Goal: Navigation & Orientation: Find specific page/section

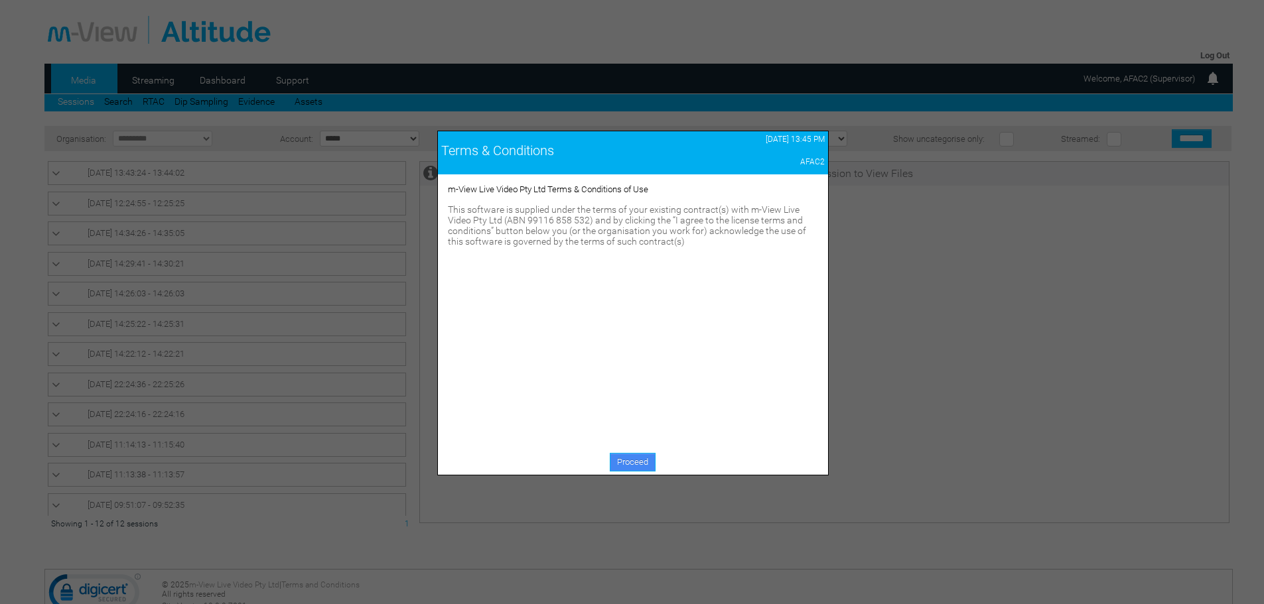
click at [637, 460] on link "Proceed" at bounding box center [633, 462] width 46 height 19
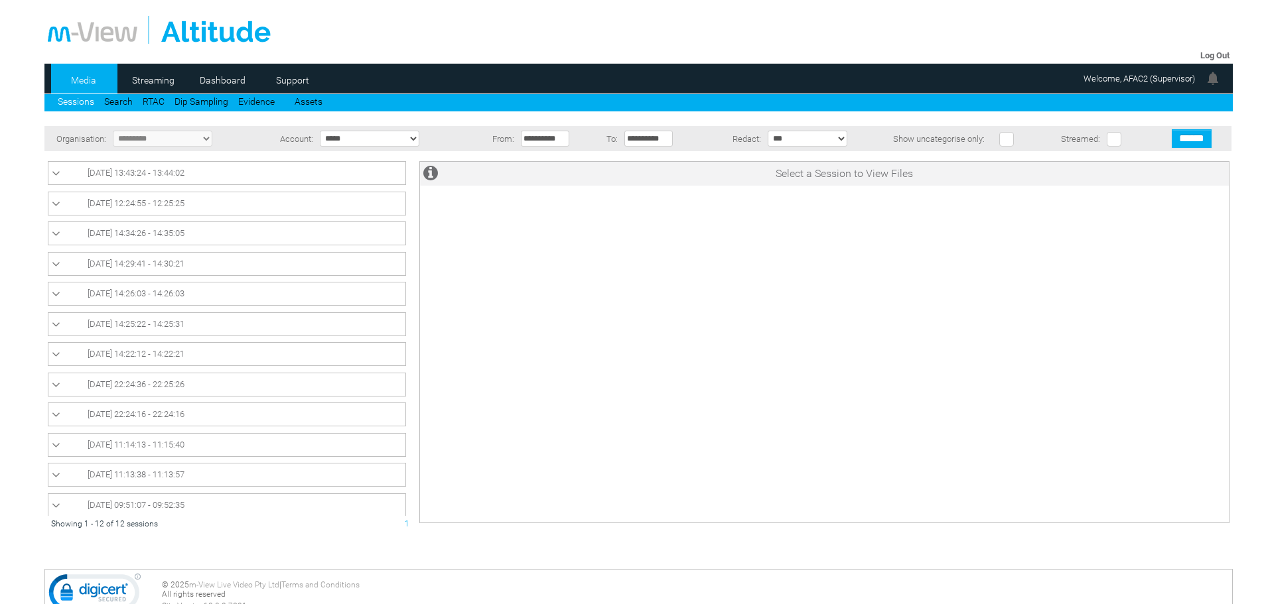
click at [58, 172] on icon at bounding box center [56, 173] width 9 height 13
click at [57, 171] on icon at bounding box center [56, 173] width 9 height 13
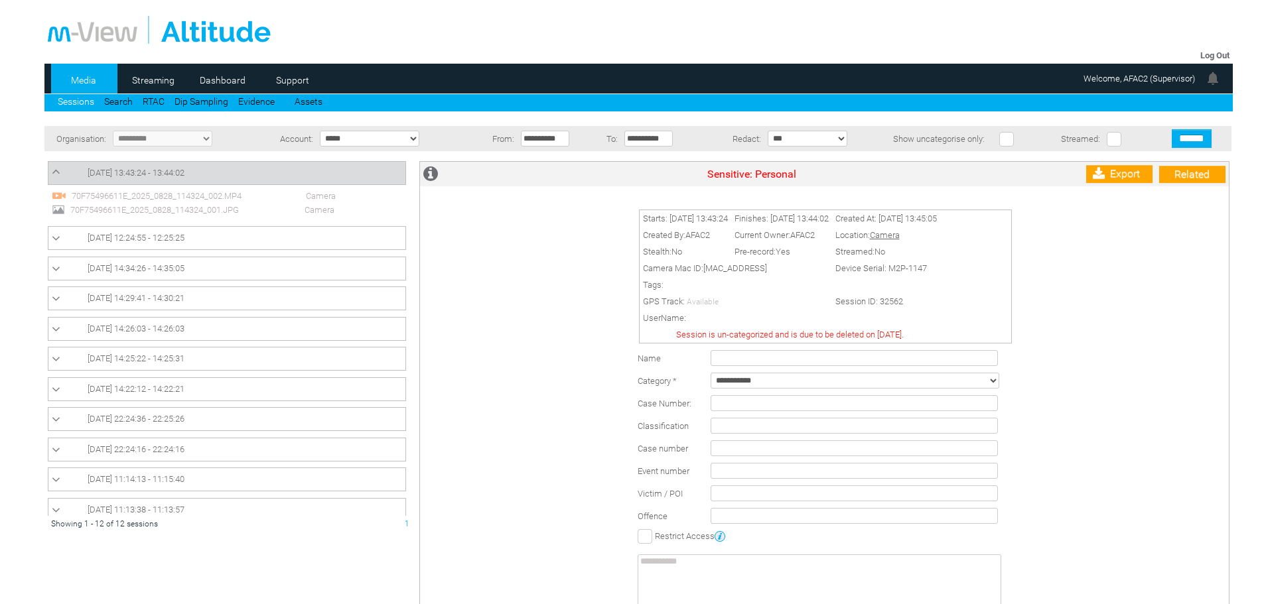
click at [58, 448] on icon at bounding box center [56, 450] width 9 height 13
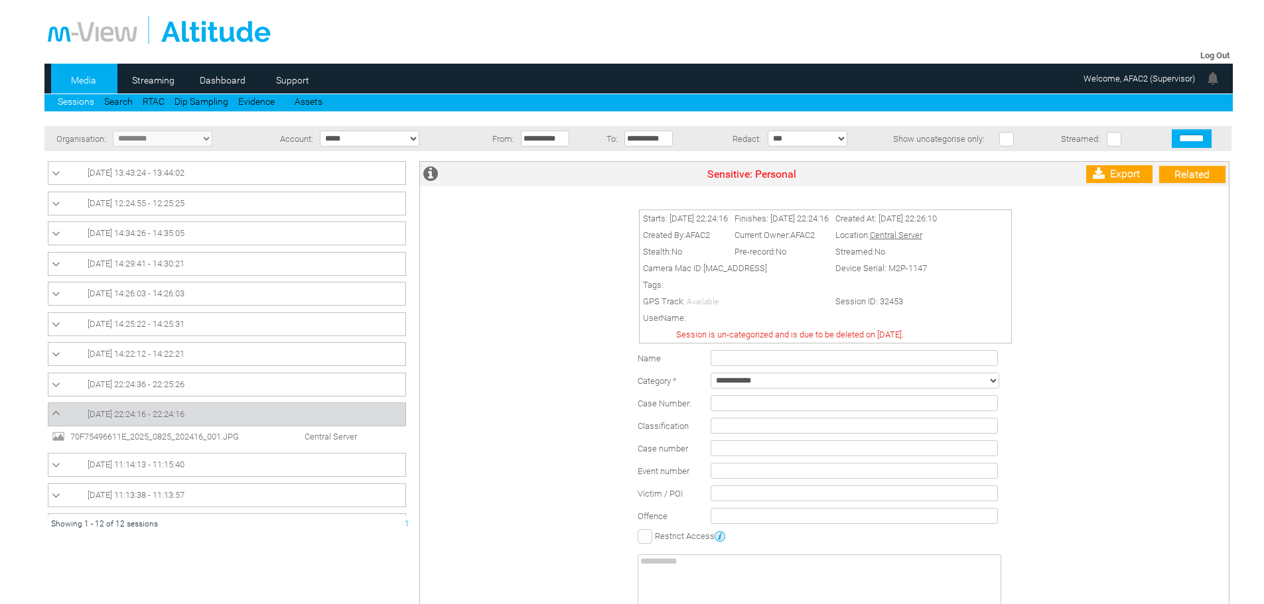
click at [54, 466] on icon at bounding box center [56, 465] width 9 height 13
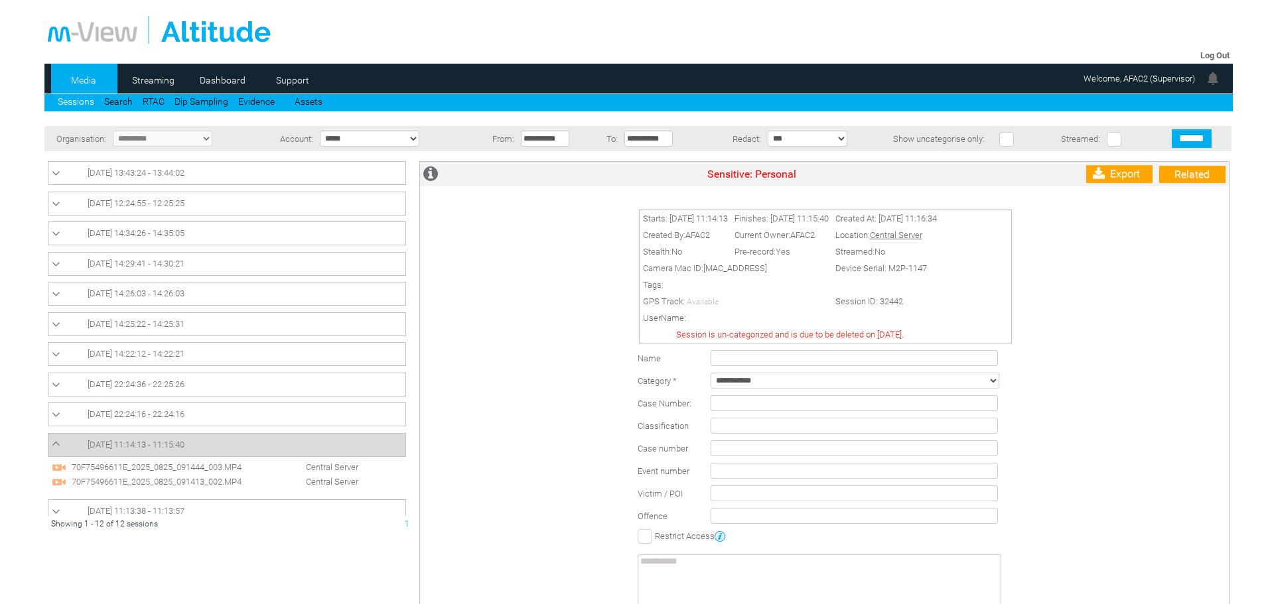
click at [135, 468] on span "70F75496611E_2025_0825_091444_003.MP4" at bounding box center [169, 467] width 202 height 10
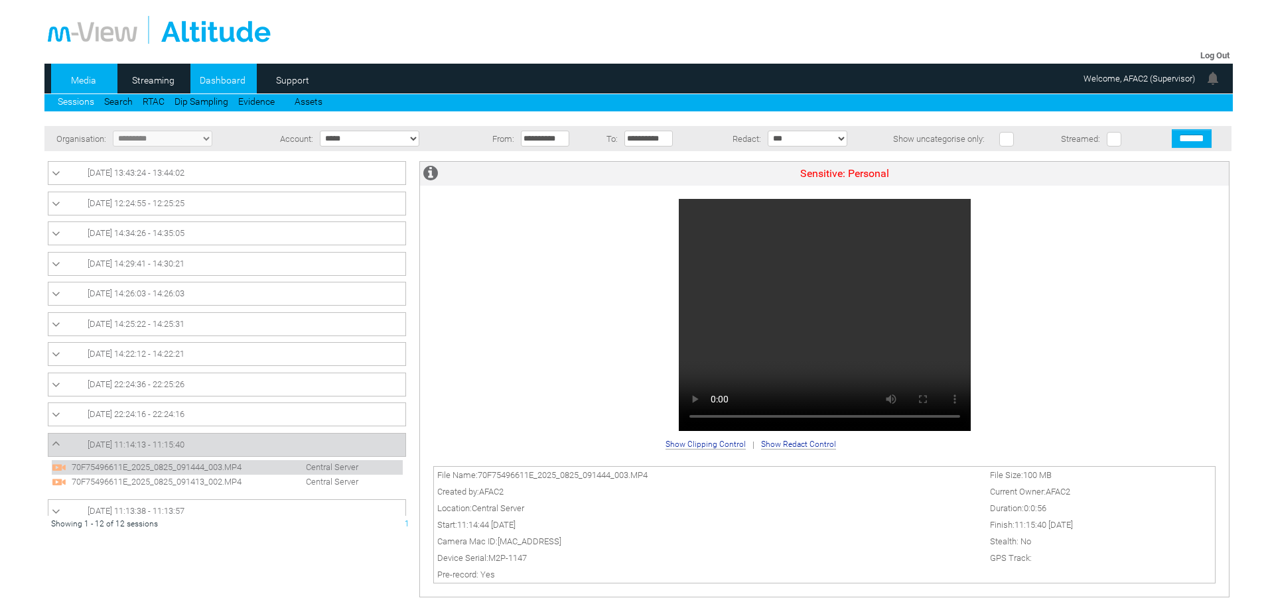
click at [226, 80] on link "Dashboard" at bounding box center [222, 80] width 64 height 20
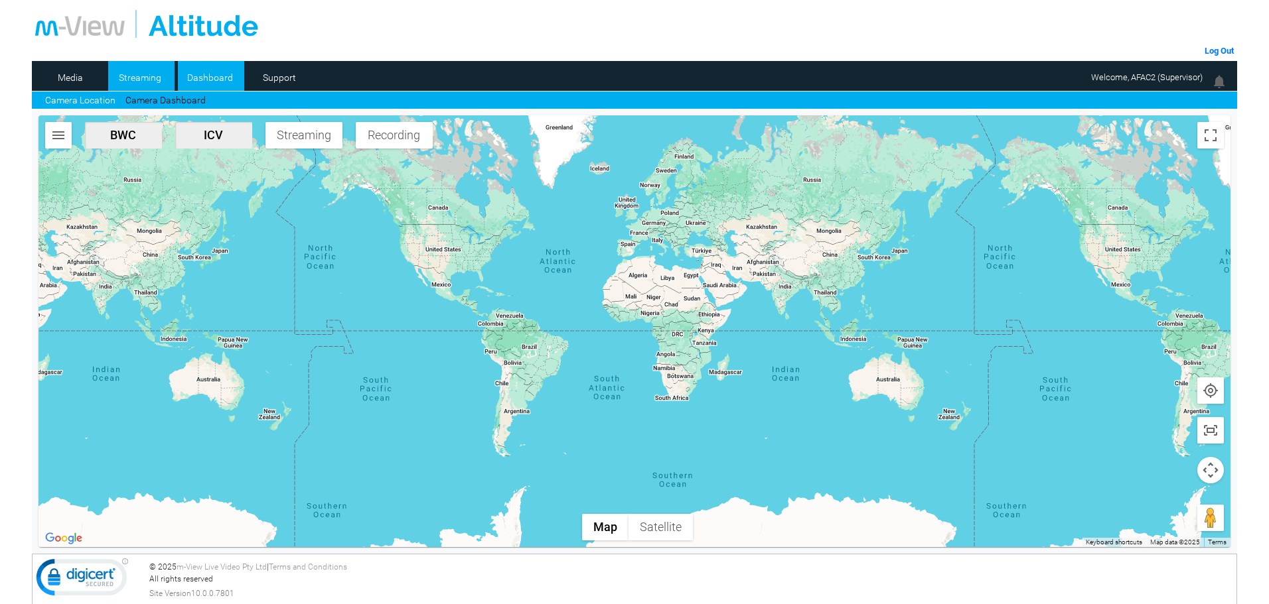
click at [142, 72] on link "Streaming" at bounding box center [140, 78] width 64 height 20
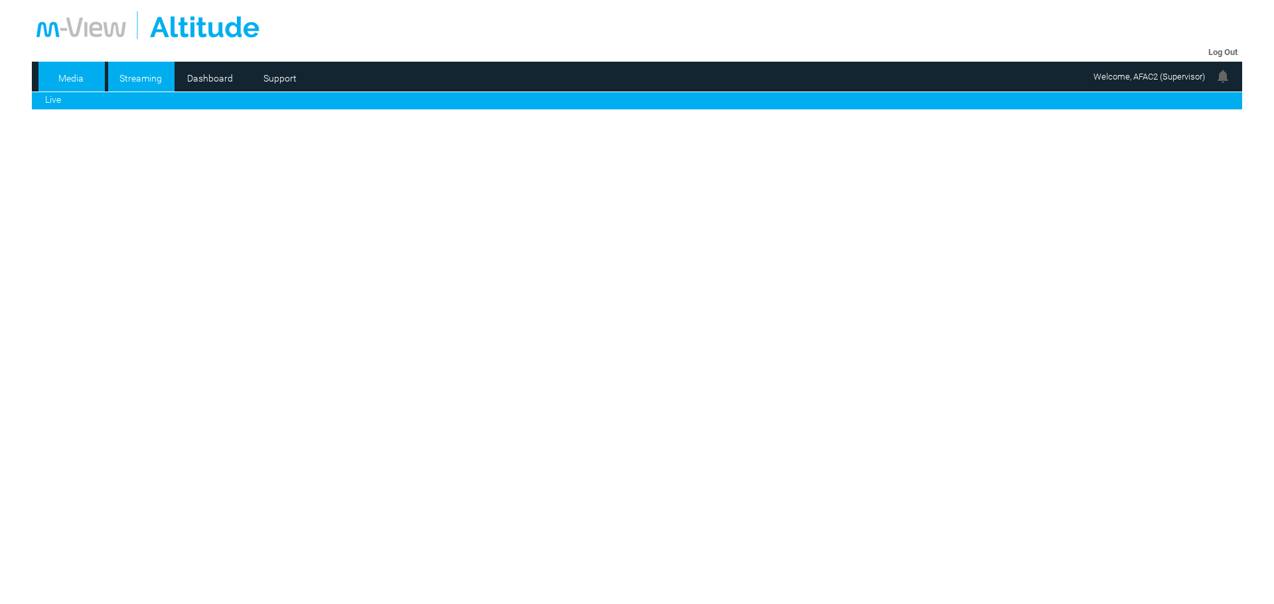
click at [68, 79] on link "Media" at bounding box center [70, 78] width 64 height 20
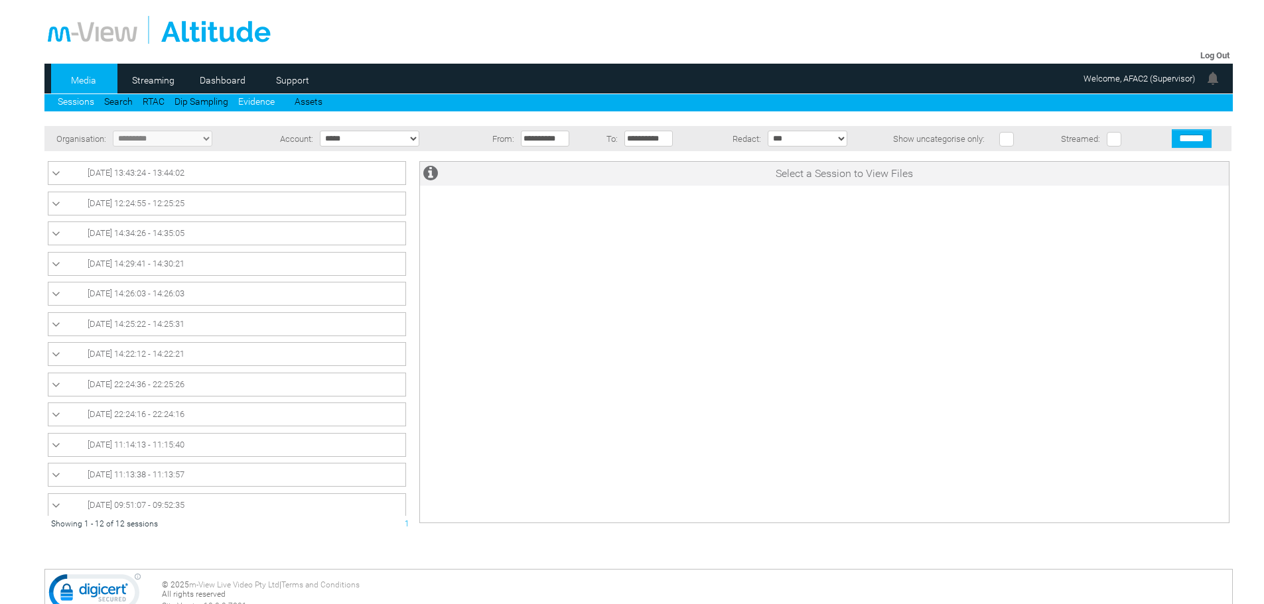
click at [265, 103] on link "Evidence" at bounding box center [256, 101] width 36 height 11
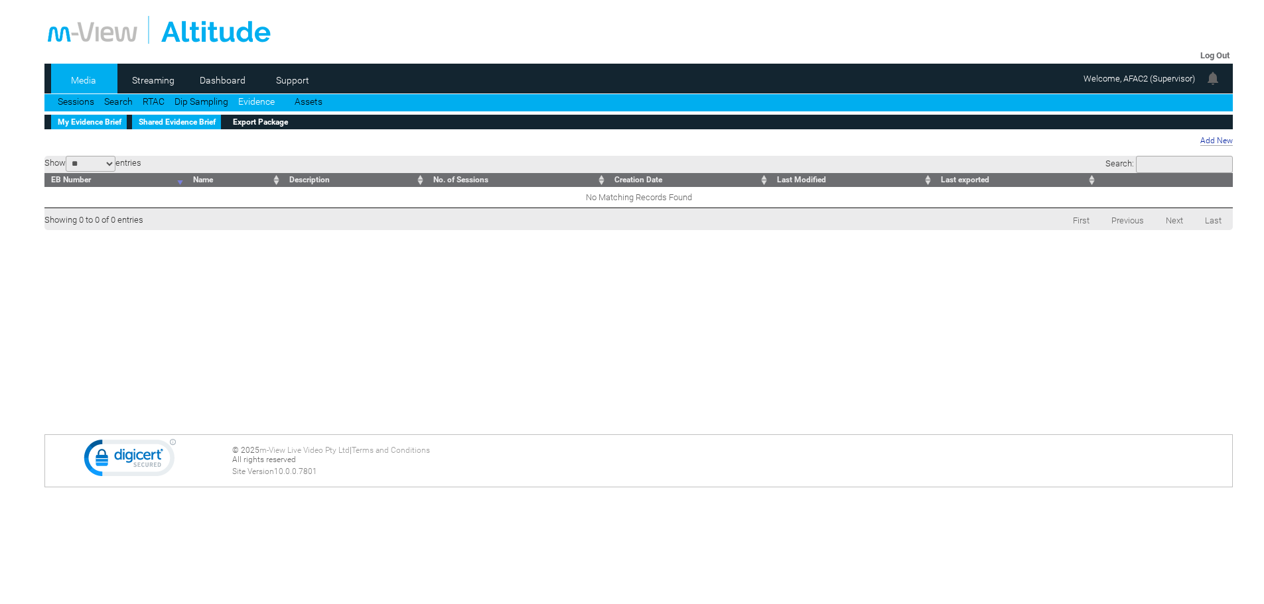
click at [167, 121] on link "Shared Evidence Brief" at bounding box center [176, 122] width 89 height 15
click at [94, 123] on link "My Evidence Brief" at bounding box center [89, 122] width 76 height 15
click at [88, 78] on link "Media" at bounding box center [83, 80] width 64 height 20
